Goal: Task Accomplishment & Management: Manage account settings

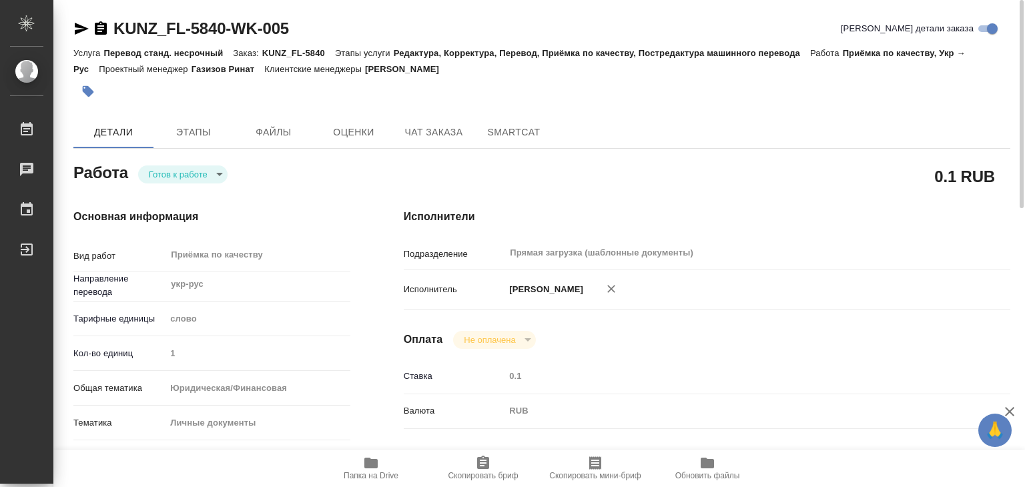
click at [82, 85] on icon "button" at bounding box center [87, 91] width 13 height 13
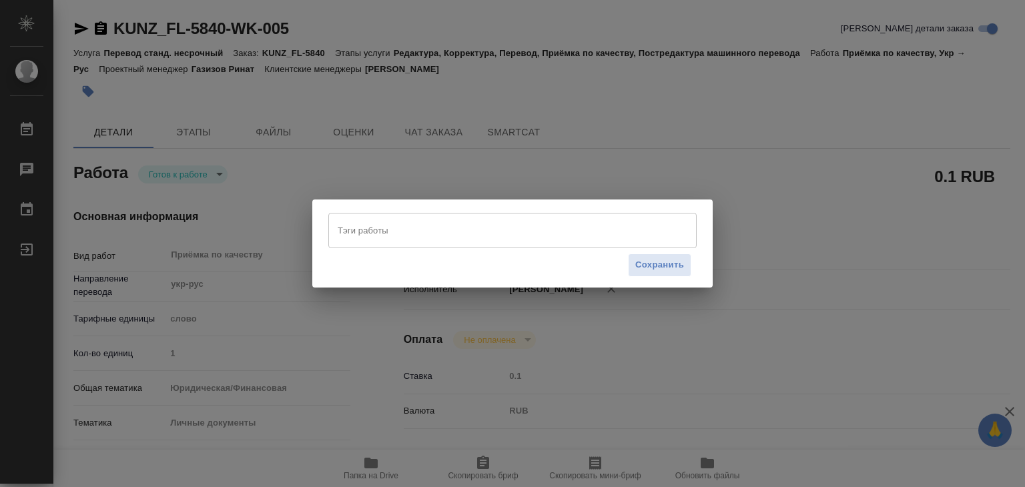
click at [426, 225] on input "Тэги работы" at bounding box center [499, 230] width 331 height 23
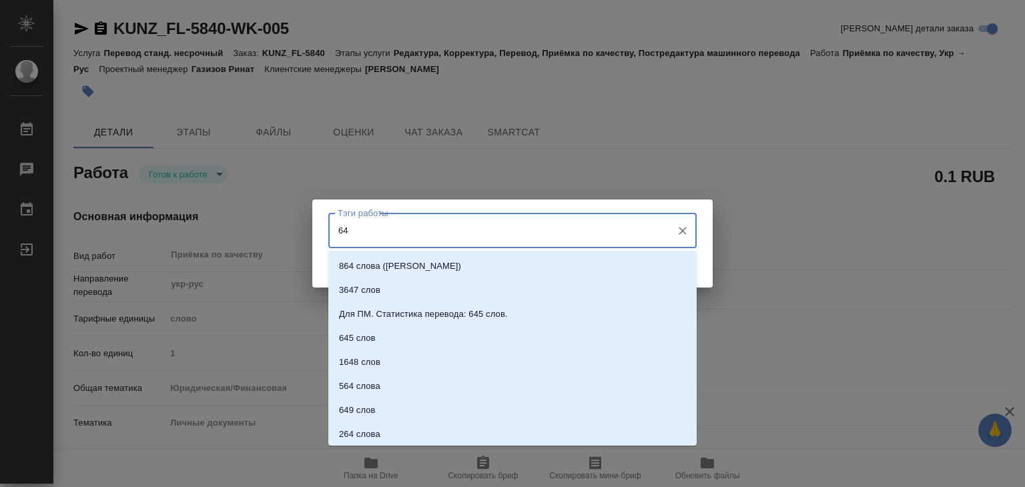
type input "649"
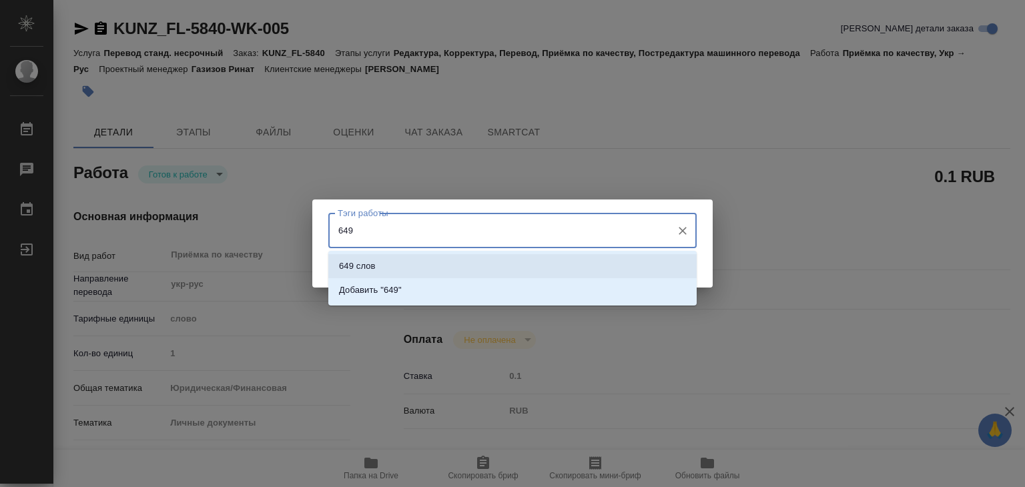
click at [430, 262] on li "649 слов" at bounding box center [512, 266] width 368 height 24
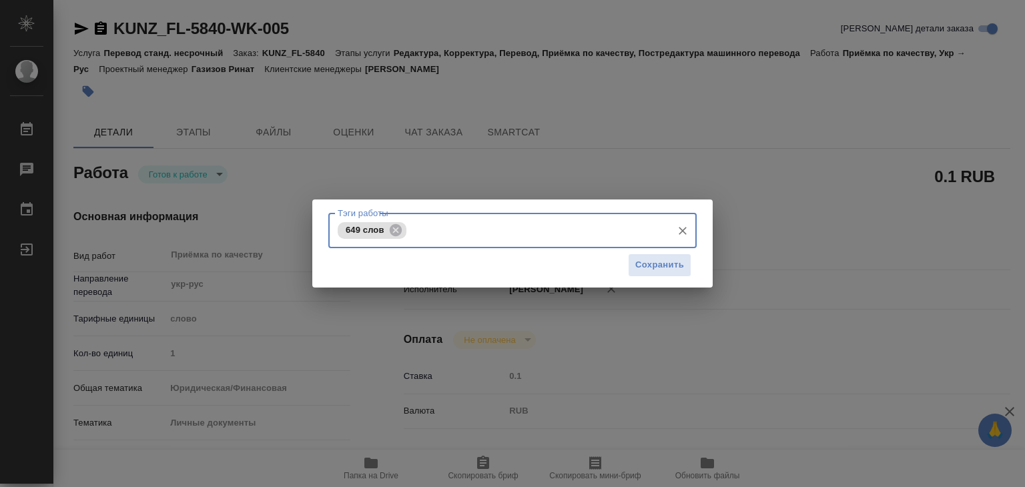
click at [694, 273] on div "Сохранить" at bounding box center [512, 265] width 368 height 34
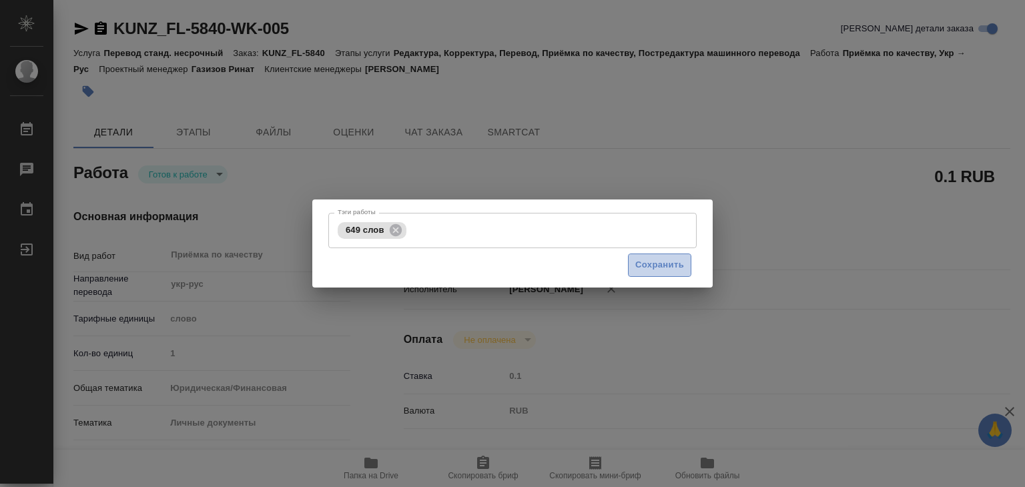
click at [686, 270] on button "Сохранить" at bounding box center [659, 264] width 63 height 23
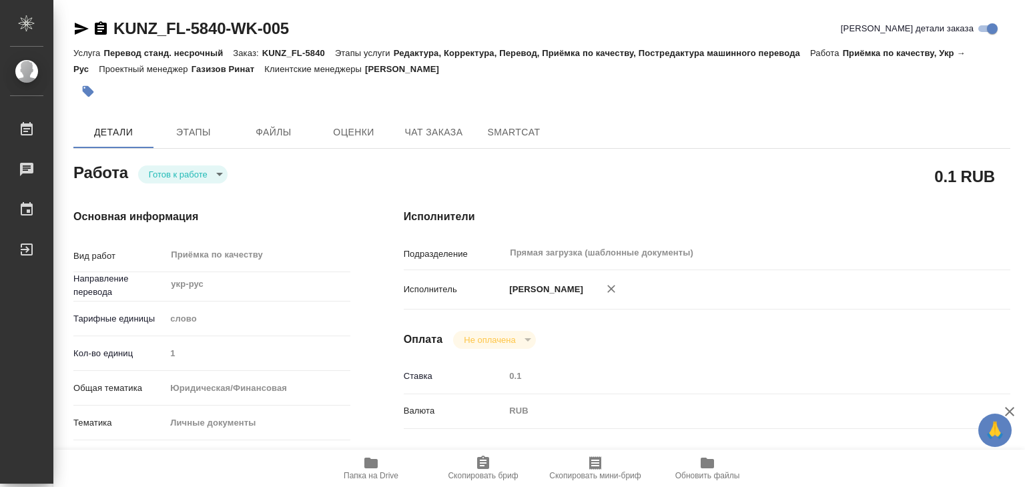
type input "readyForWork"
type input "укр-рус"
type input "5a8b1489cc6b4906c91bfd90"
type input "1"
type input "yr-fn"
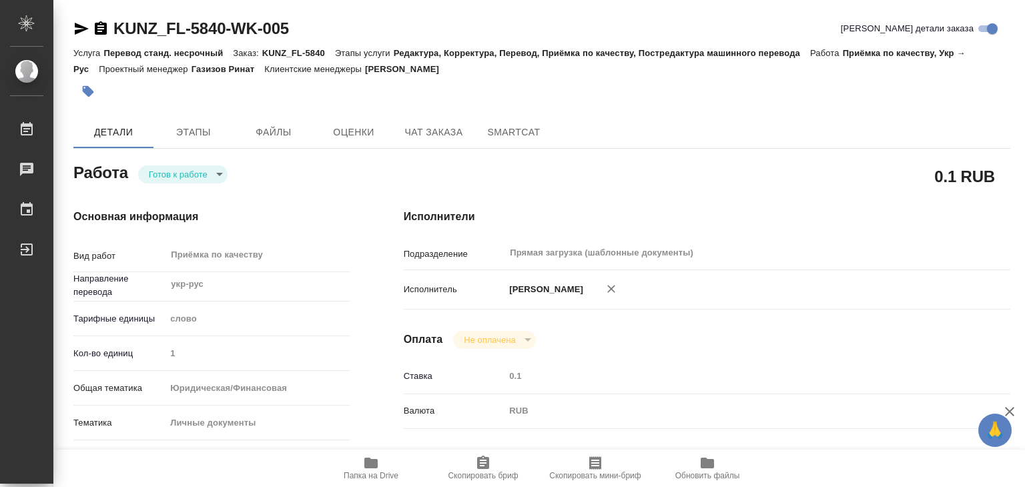
type input "5a8b8b956a9677013d343cfe"
checkbox input "true"
type input "[DATE] 18:00"
type input "[DATE] 19:00"
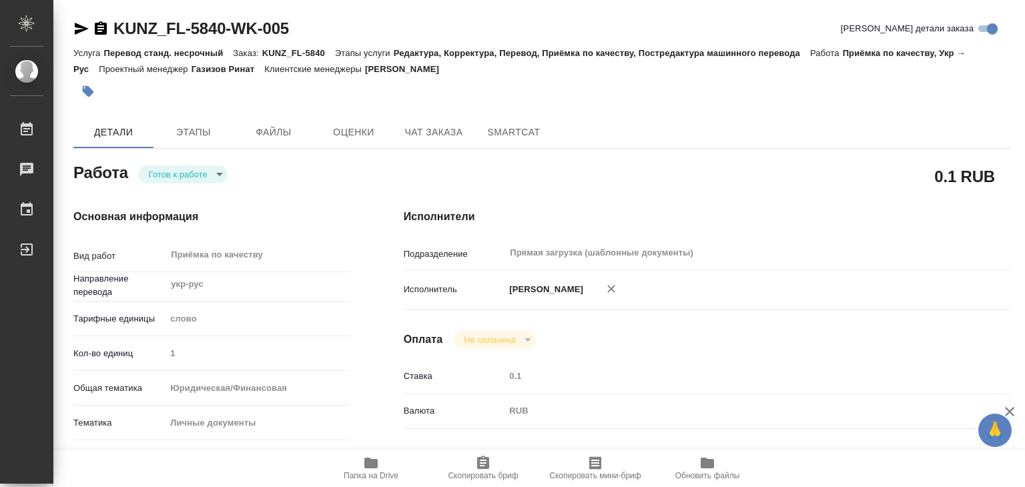
type input "Прямая загрузка (шаблонные документы)"
type input "notPayed"
type input "0.1"
type input "RUB"
type input "[PERSON_NAME]"
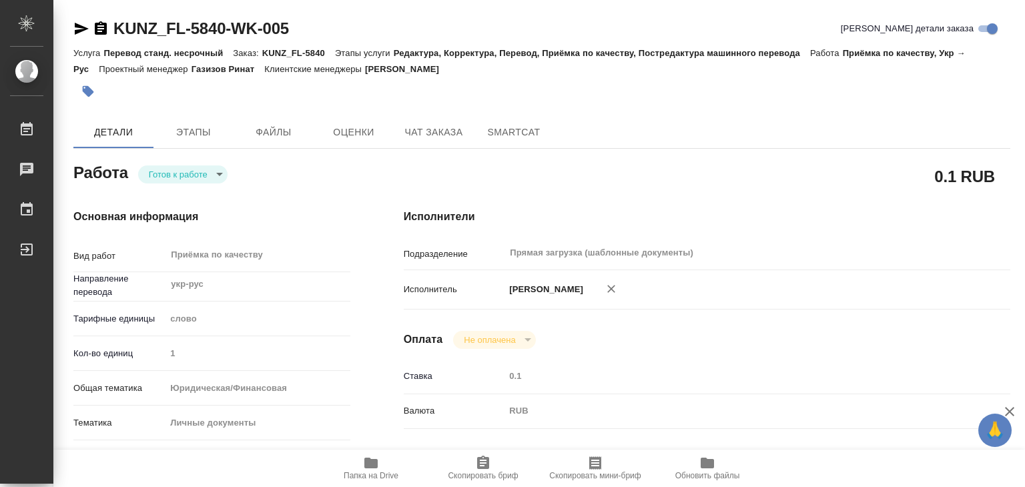
type input "KUNZ_FL-5840"
type input "Перевод станд. несрочный"
type input "Редактура, Корректура, Перевод, Приёмка по качеству, Постредактура машинного пе…"
type input "[PERSON_NAME]"
type input "/Clients/FL_KUNZ/Orders/KUNZ_FL-5840"
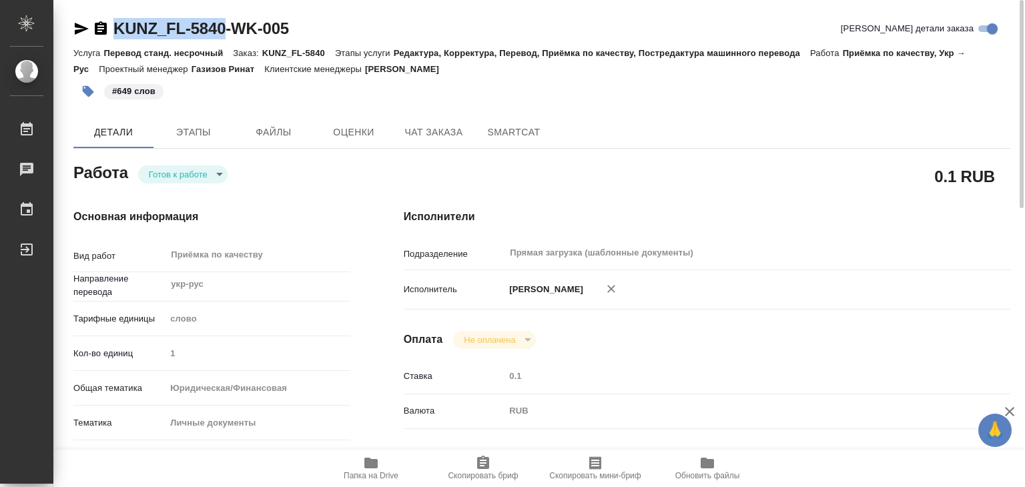
drag, startPoint x: 121, startPoint y: 19, endPoint x: 228, endPoint y: 31, distance: 108.1
copy link "KUNZ_FL-5840"
click at [208, 172] on body "🙏 .cls-1 fill:#fff; AWATERA Alilekova [PERSON_NAME] Работы 0 Чаты График Выйти …" at bounding box center [512, 243] width 1025 height 487
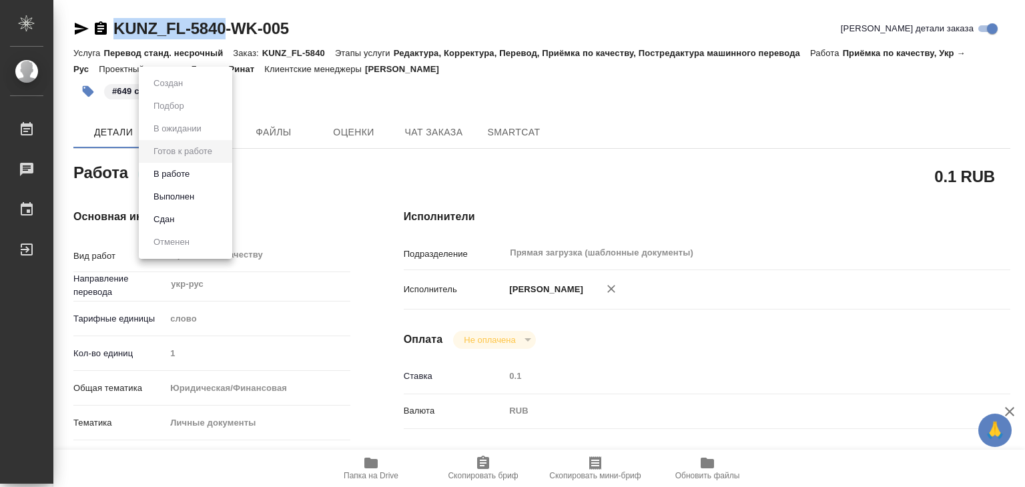
click at [203, 193] on li "Выполнен" at bounding box center [185, 196] width 93 height 23
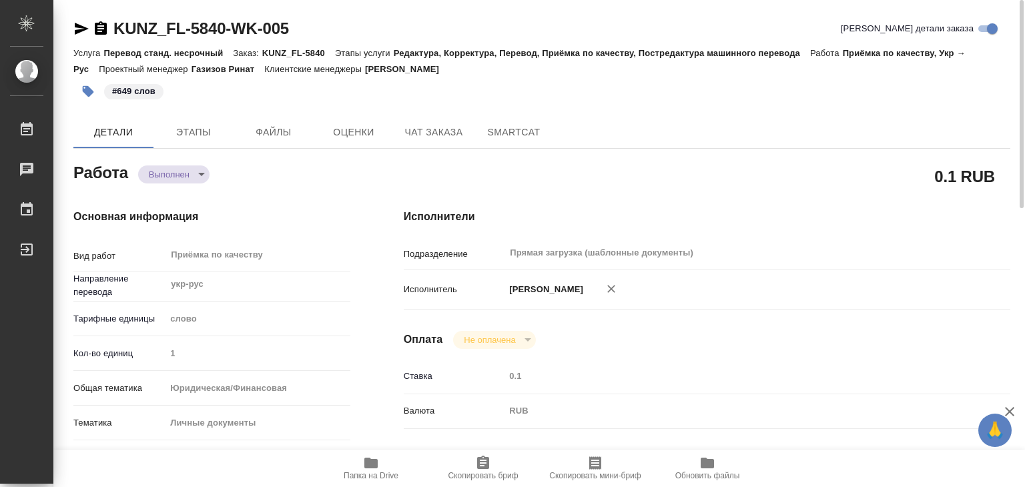
type textarea "x"
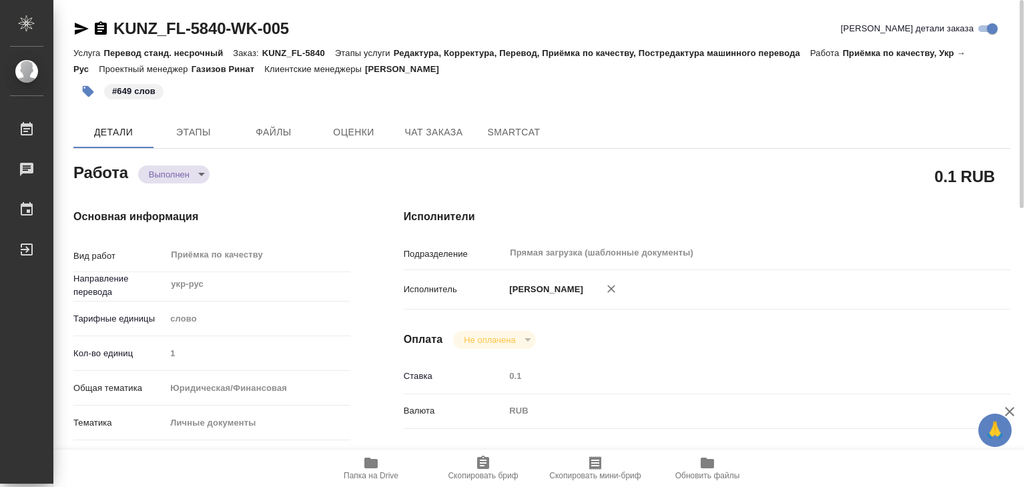
type textarea "x"
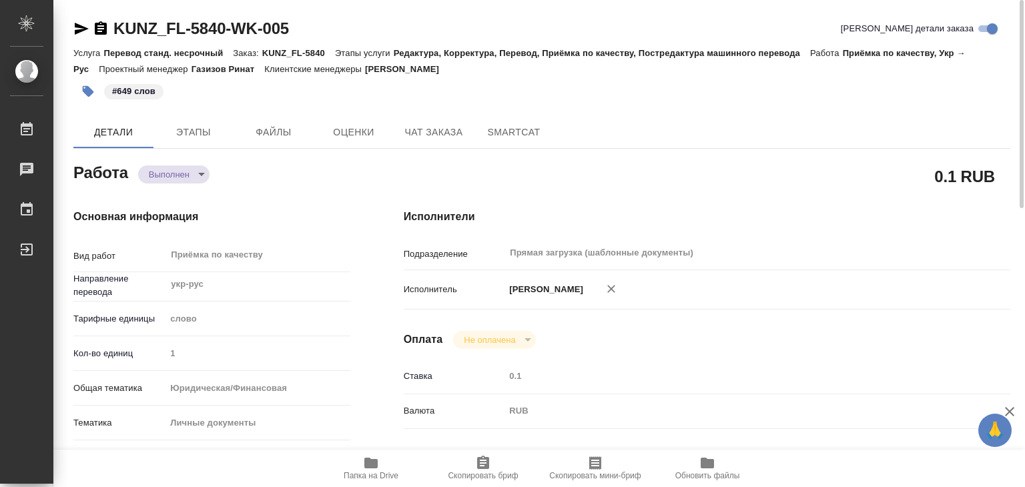
click at [600, 87] on div "#649 слов" at bounding box center [385, 91] width 624 height 29
type textarea "x"
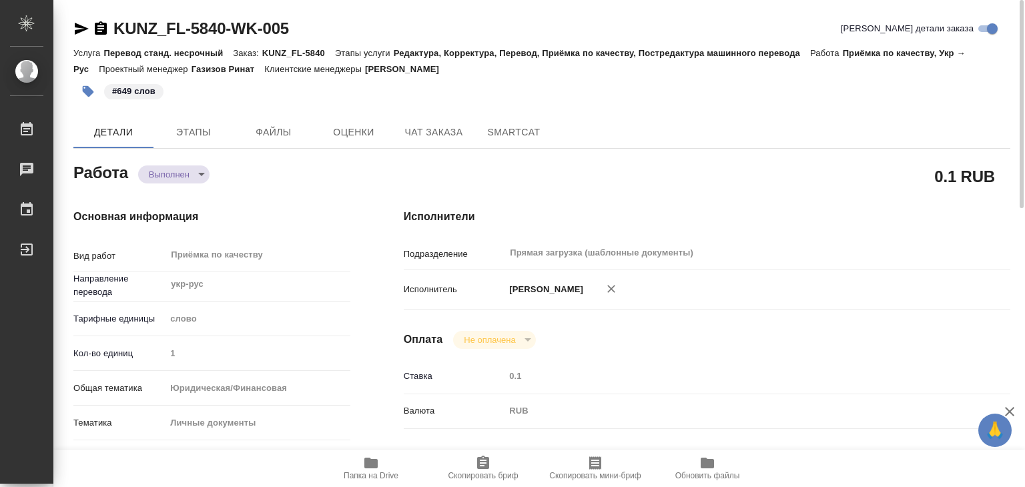
type textarea "x"
